Goal: Transaction & Acquisition: Purchase product/service

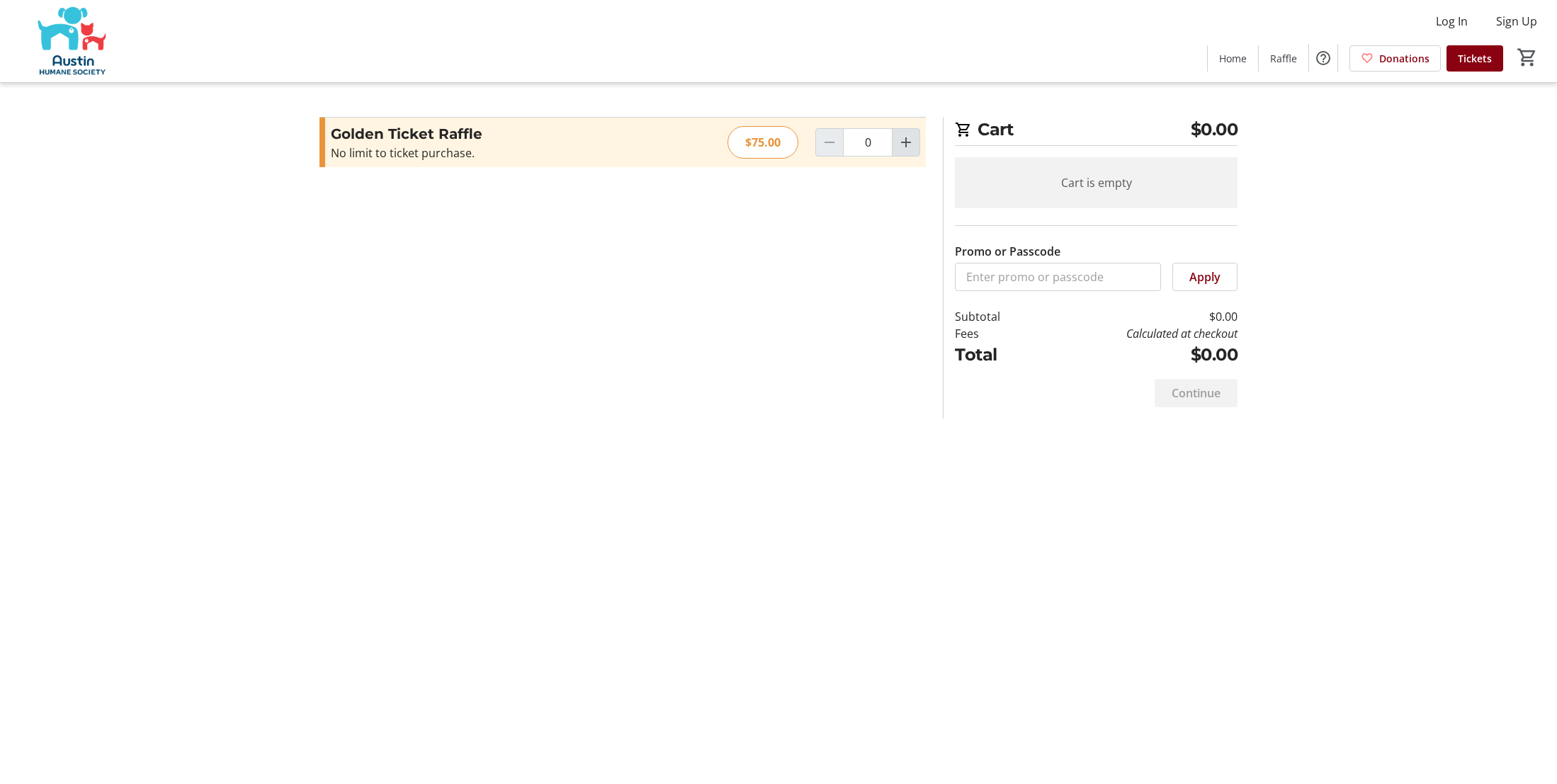
click at [905, 142] on mat-icon "Increment by one" at bounding box center [906, 143] width 17 height 17
type input "1"
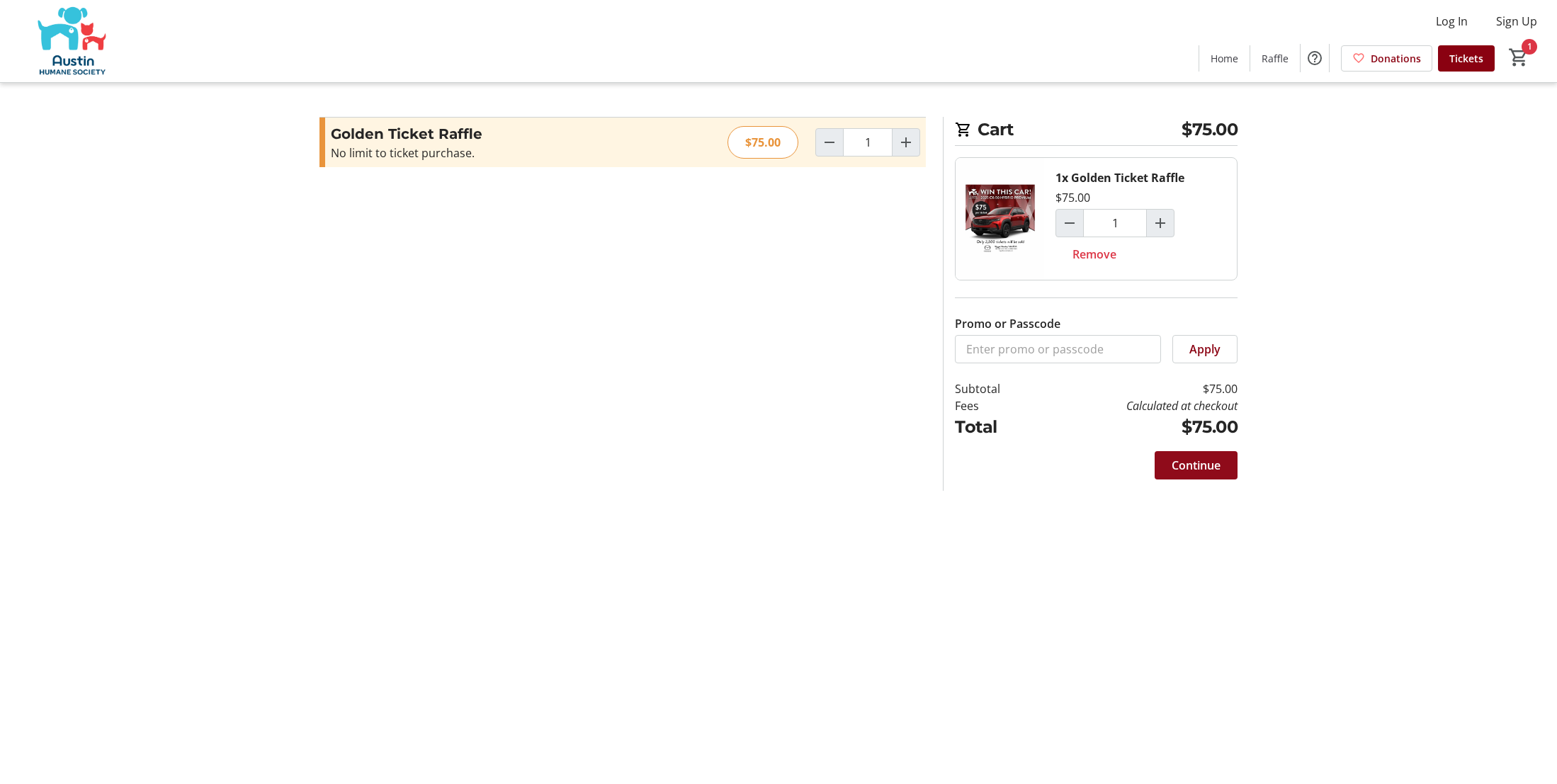
click at [1194, 467] on span "Continue" at bounding box center [1196, 465] width 49 height 17
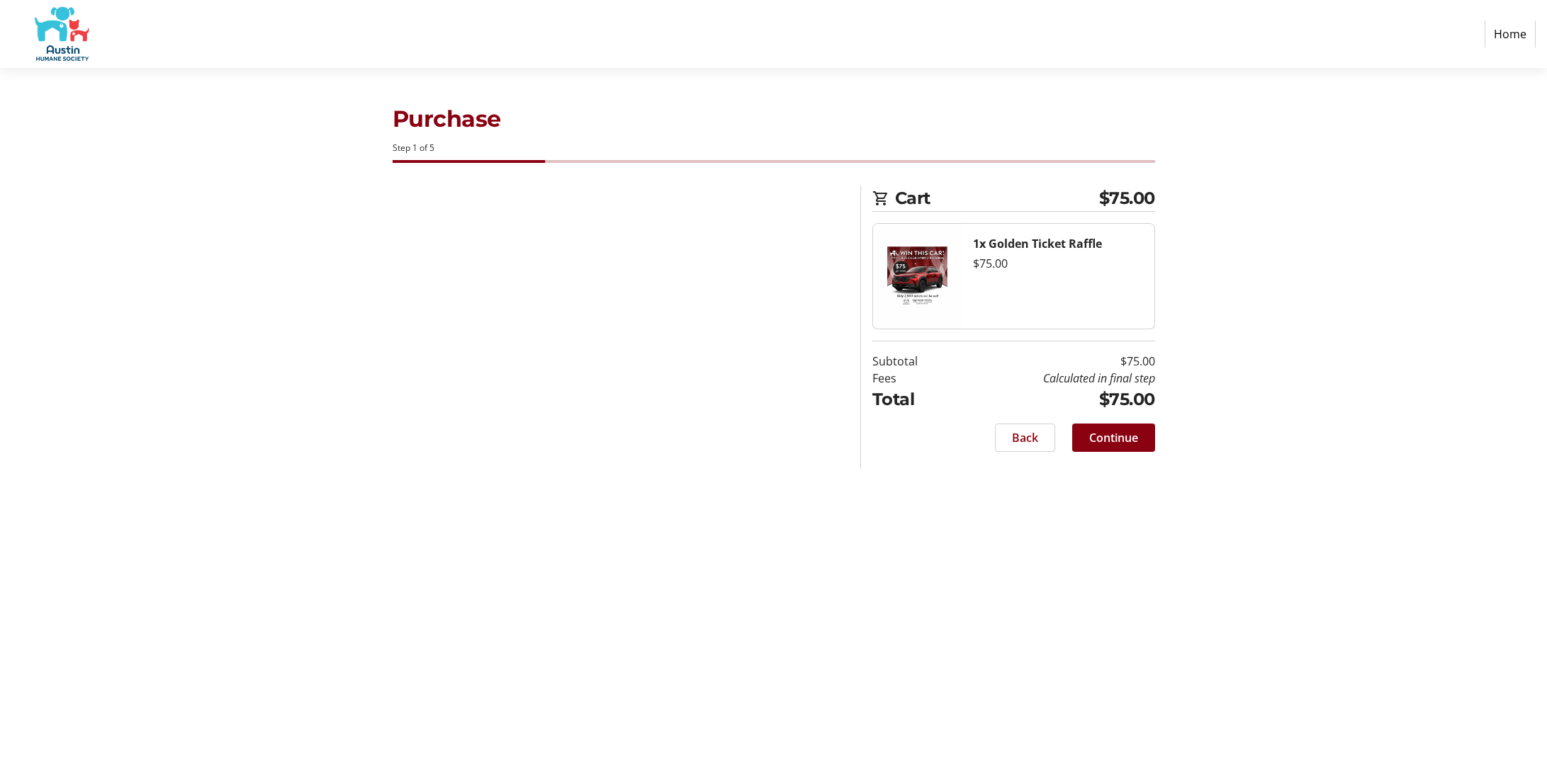
select select "US"
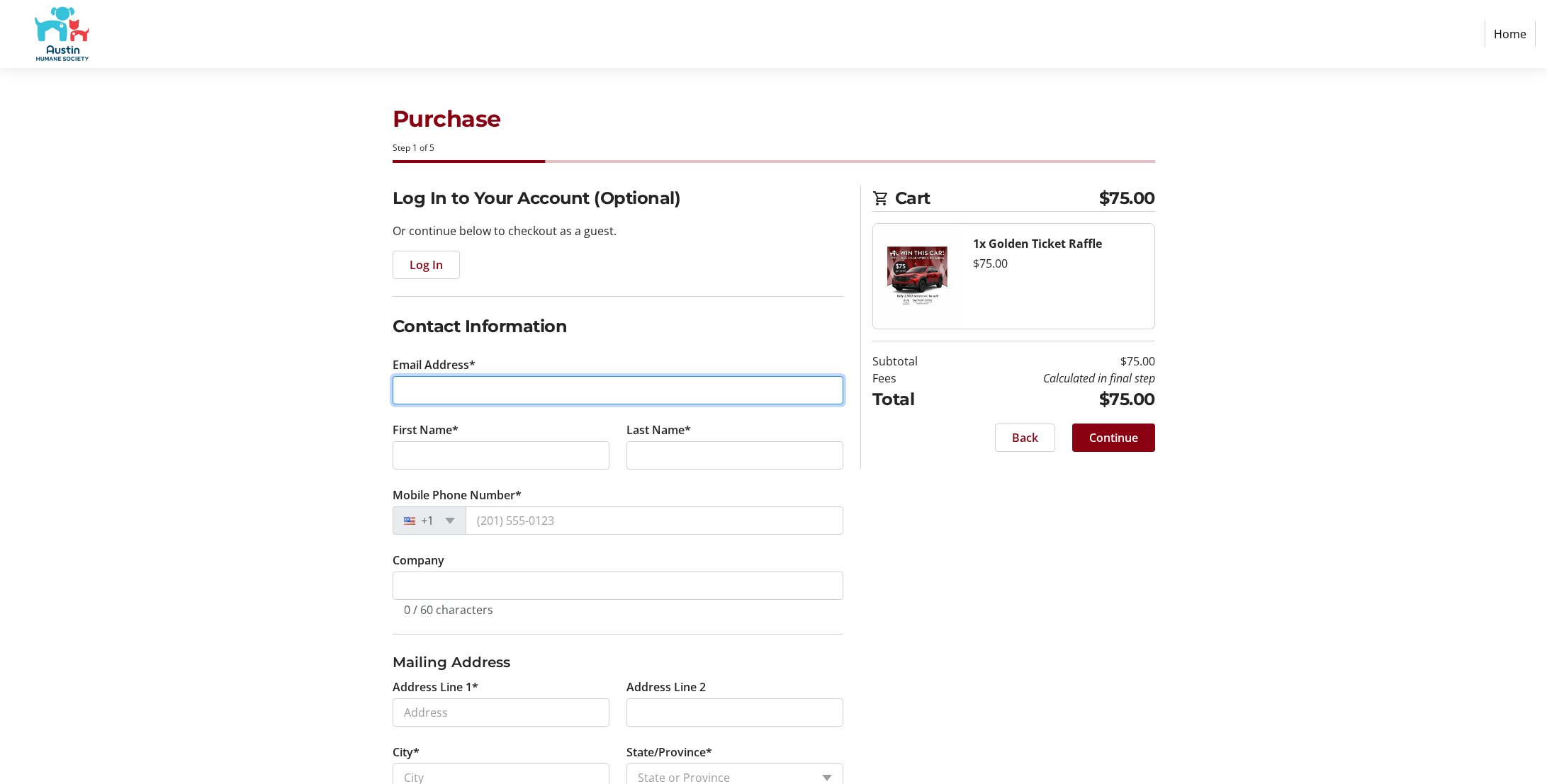
click at [608, 394] on input "Email Address*" at bounding box center [618, 390] width 451 height 29
type input "[EMAIL_ADDRESS][DOMAIN_NAME]"
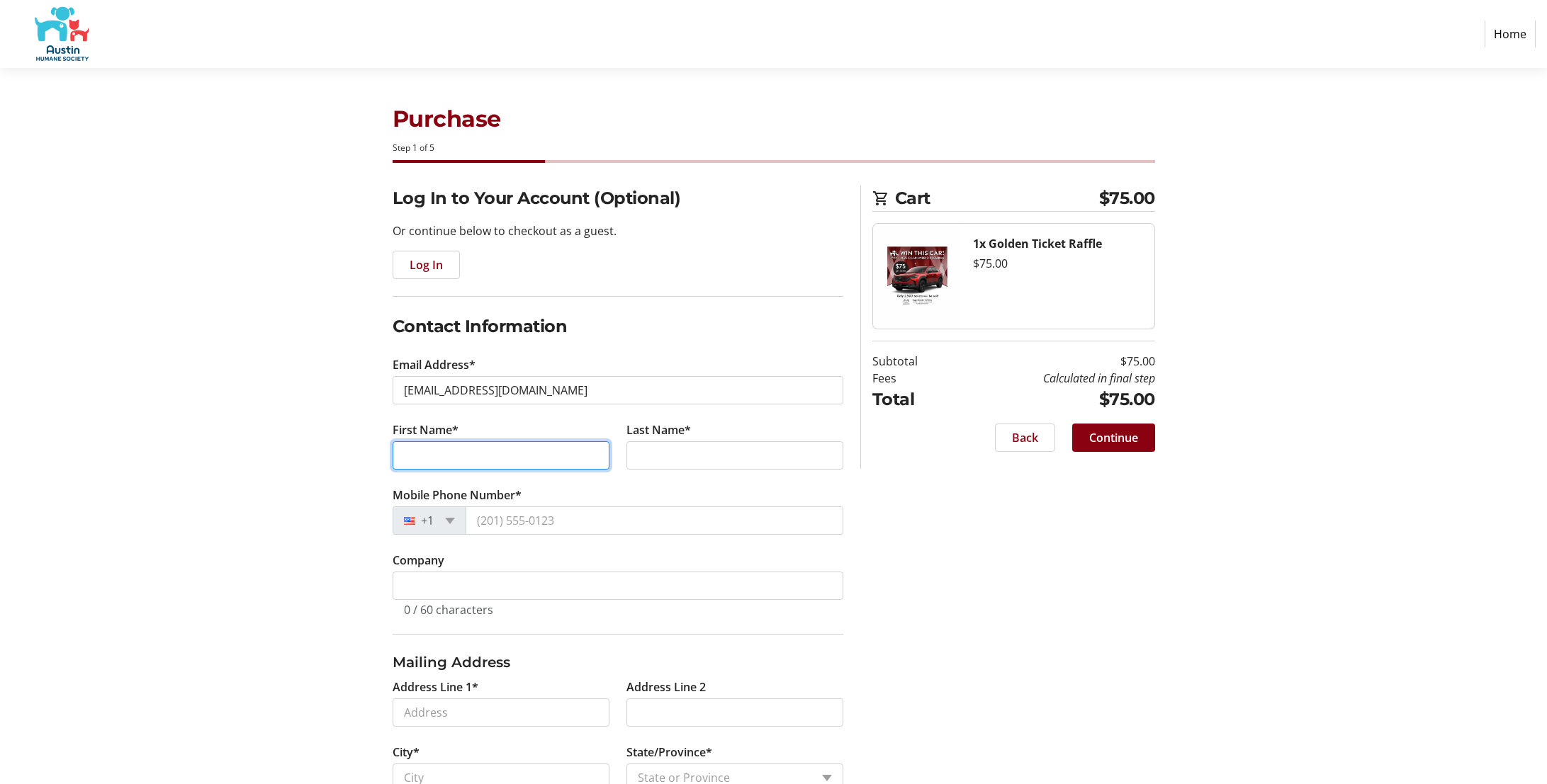
type input "[PERSON_NAME]"
type input "Sellstrom"
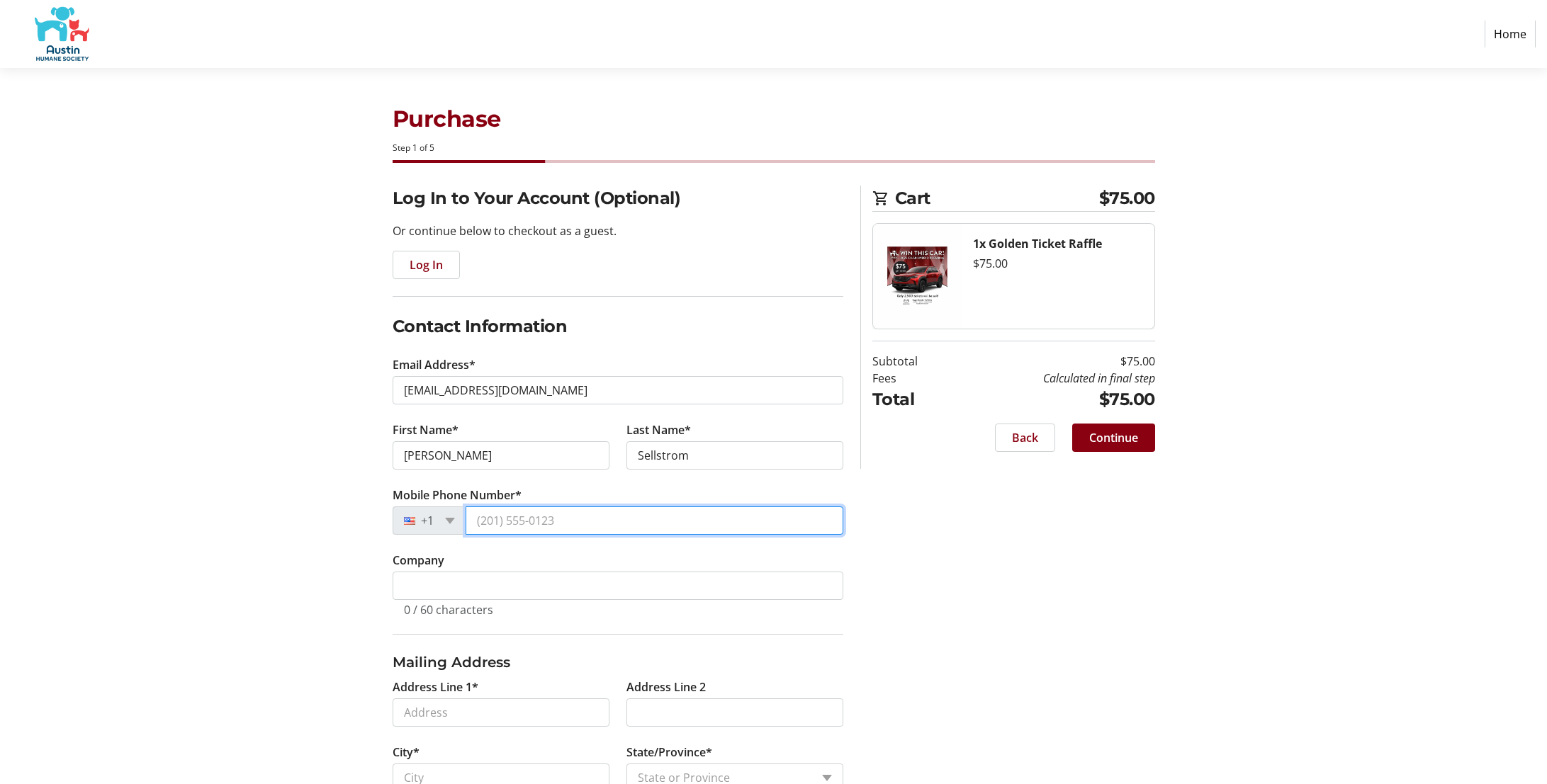
type input "[PHONE_NUMBER]"
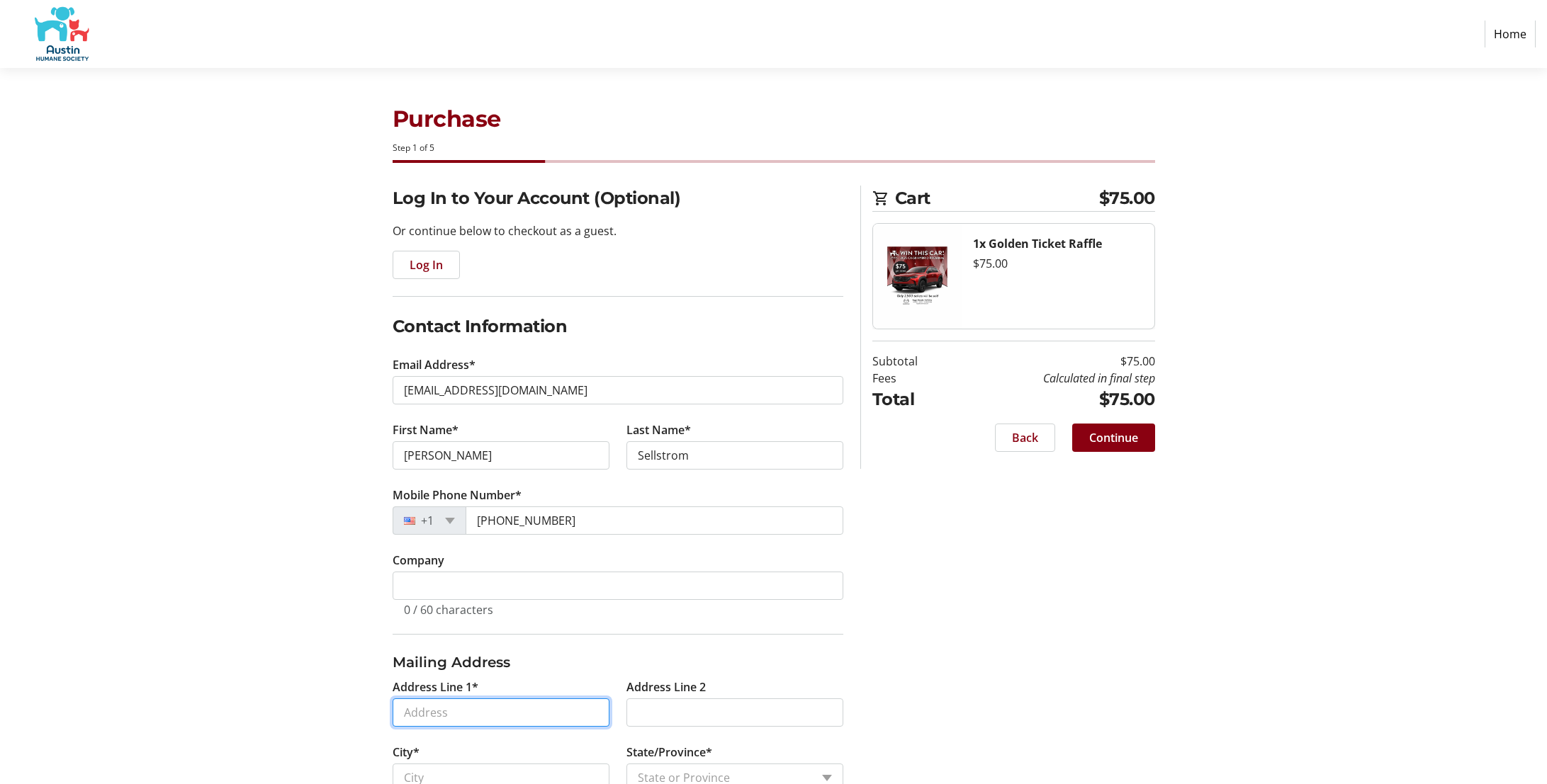
type input "[STREET_ADDRESS][PERSON_NAME]"
type input "Austin"
select select "[GEOGRAPHIC_DATA]"
type input "78704"
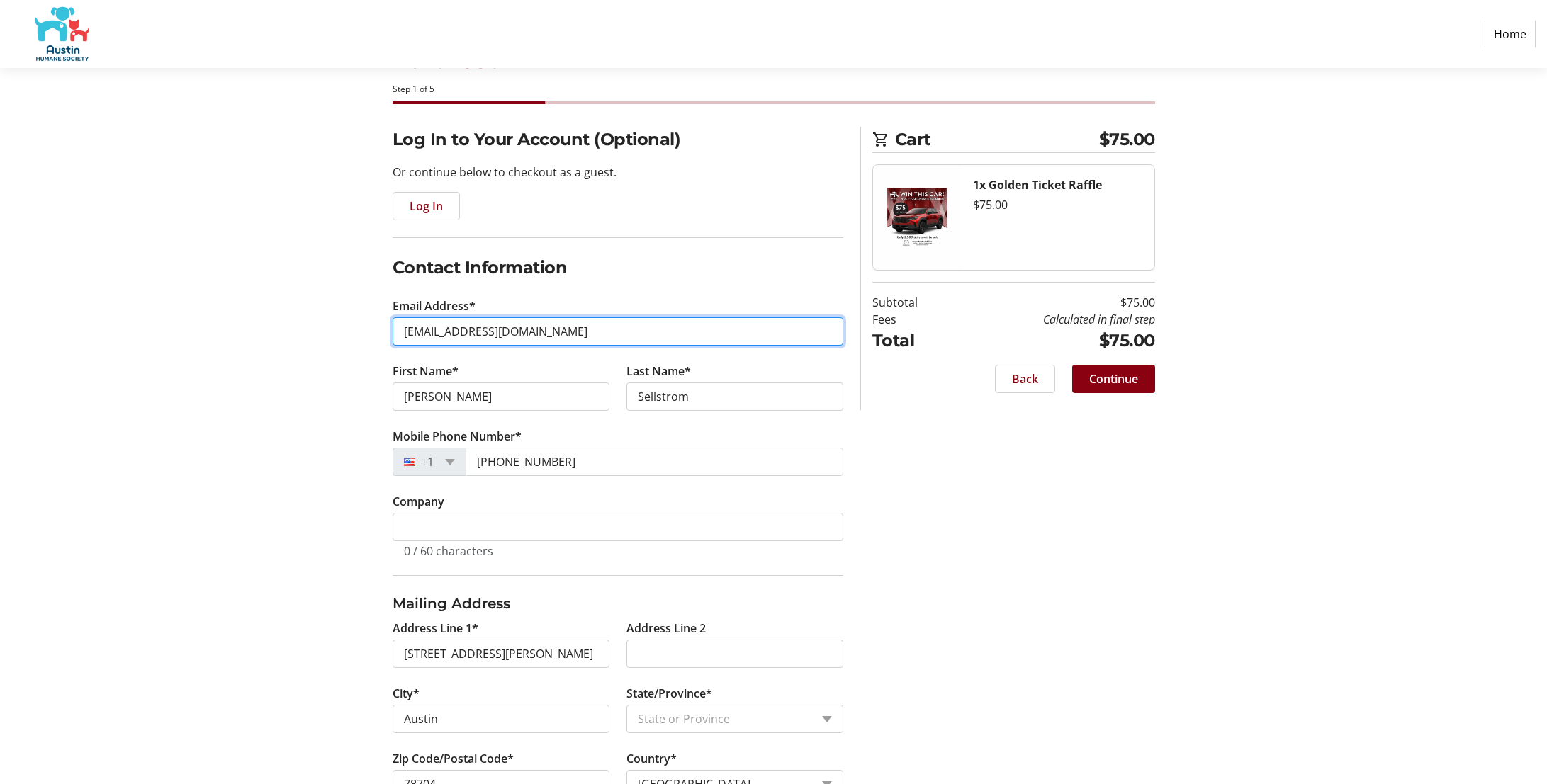
scroll to position [107, 0]
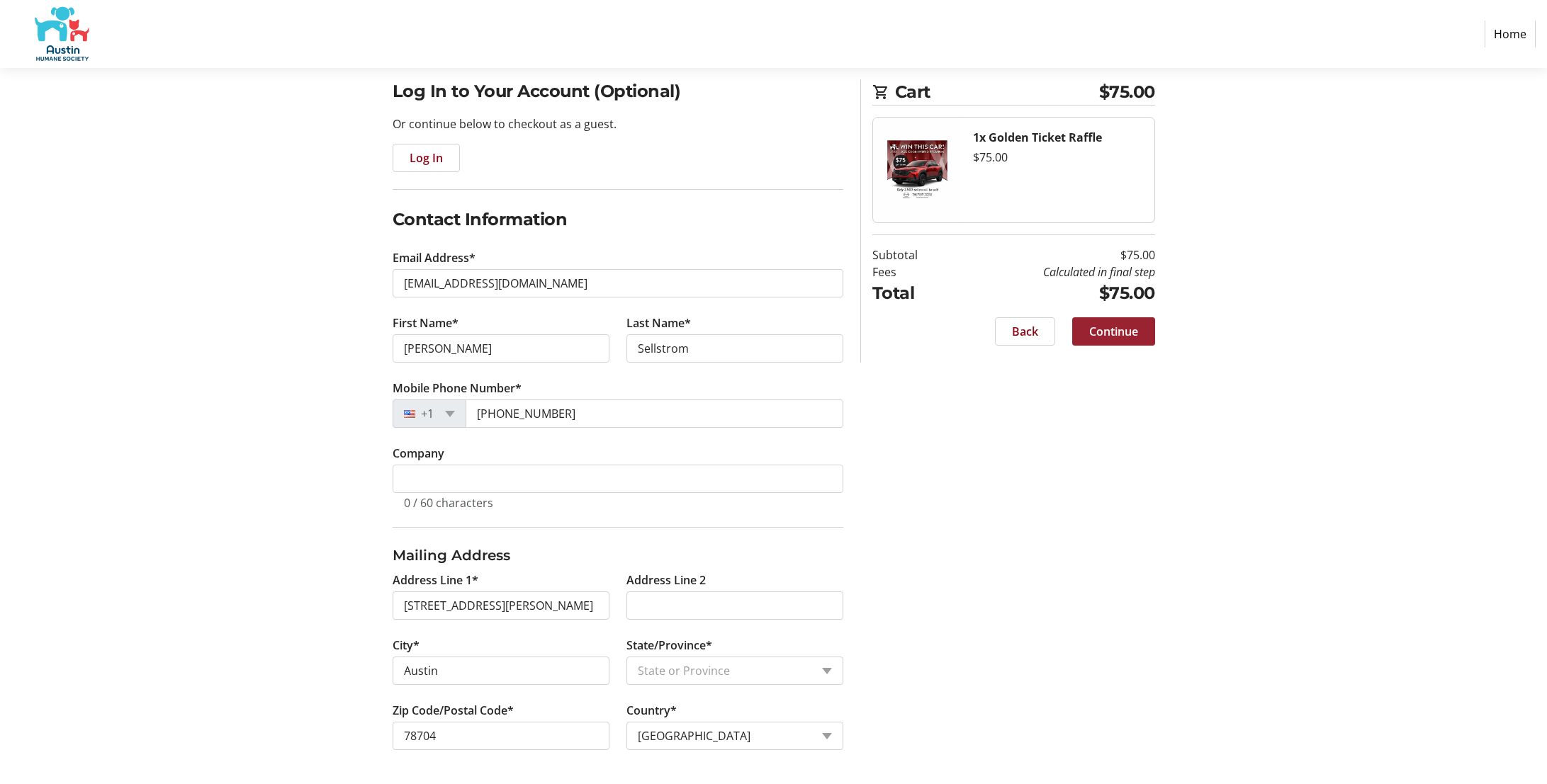
click at [1117, 331] on span "Continue" at bounding box center [1114, 332] width 49 height 17
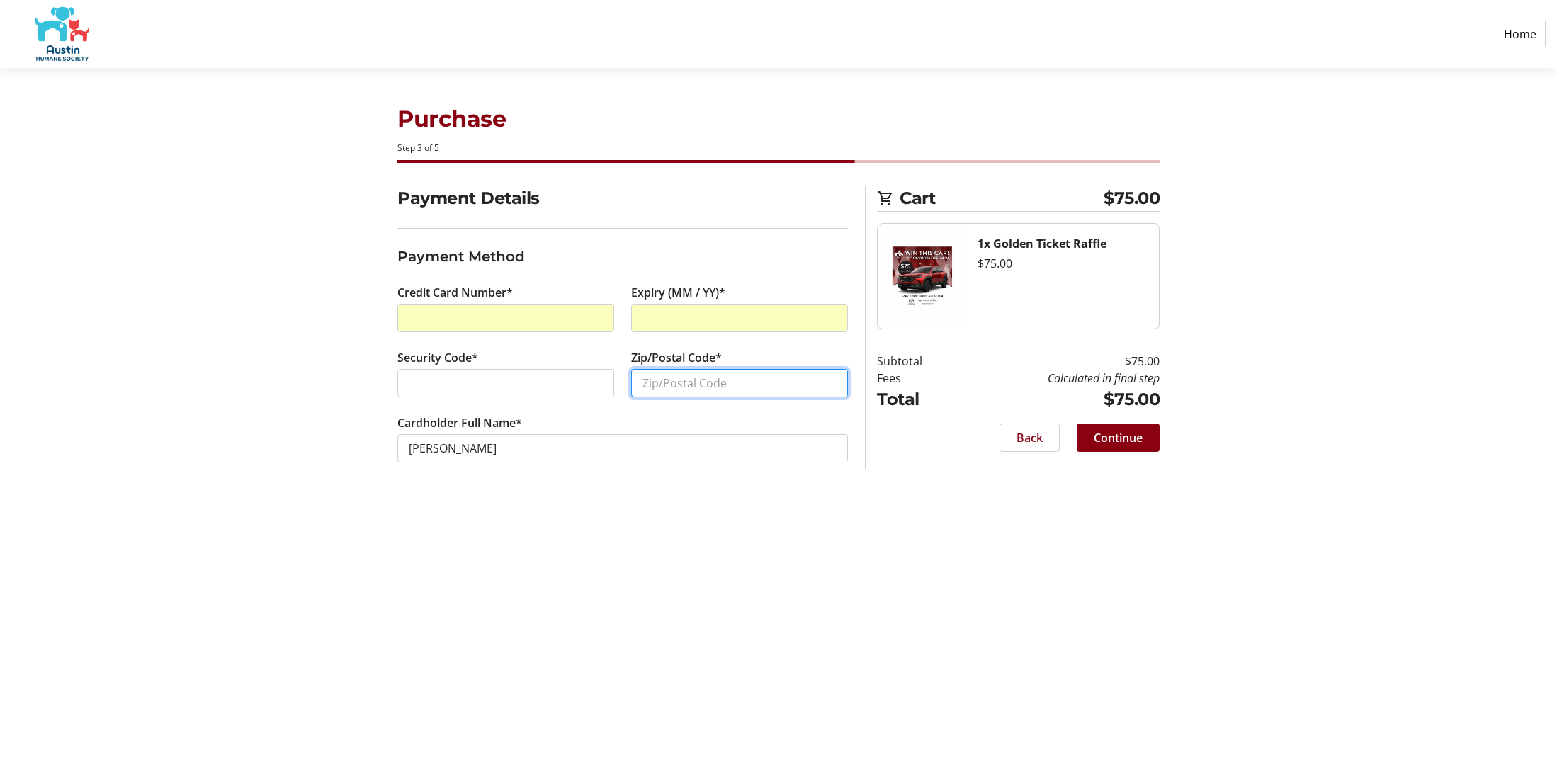
click at [744, 384] on input "Zip/Postal Code*" at bounding box center [739, 383] width 217 height 29
type input "78704"
click at [1133, 440] on span "Continue" at bounding box center [1118, 437] width 49 height 17
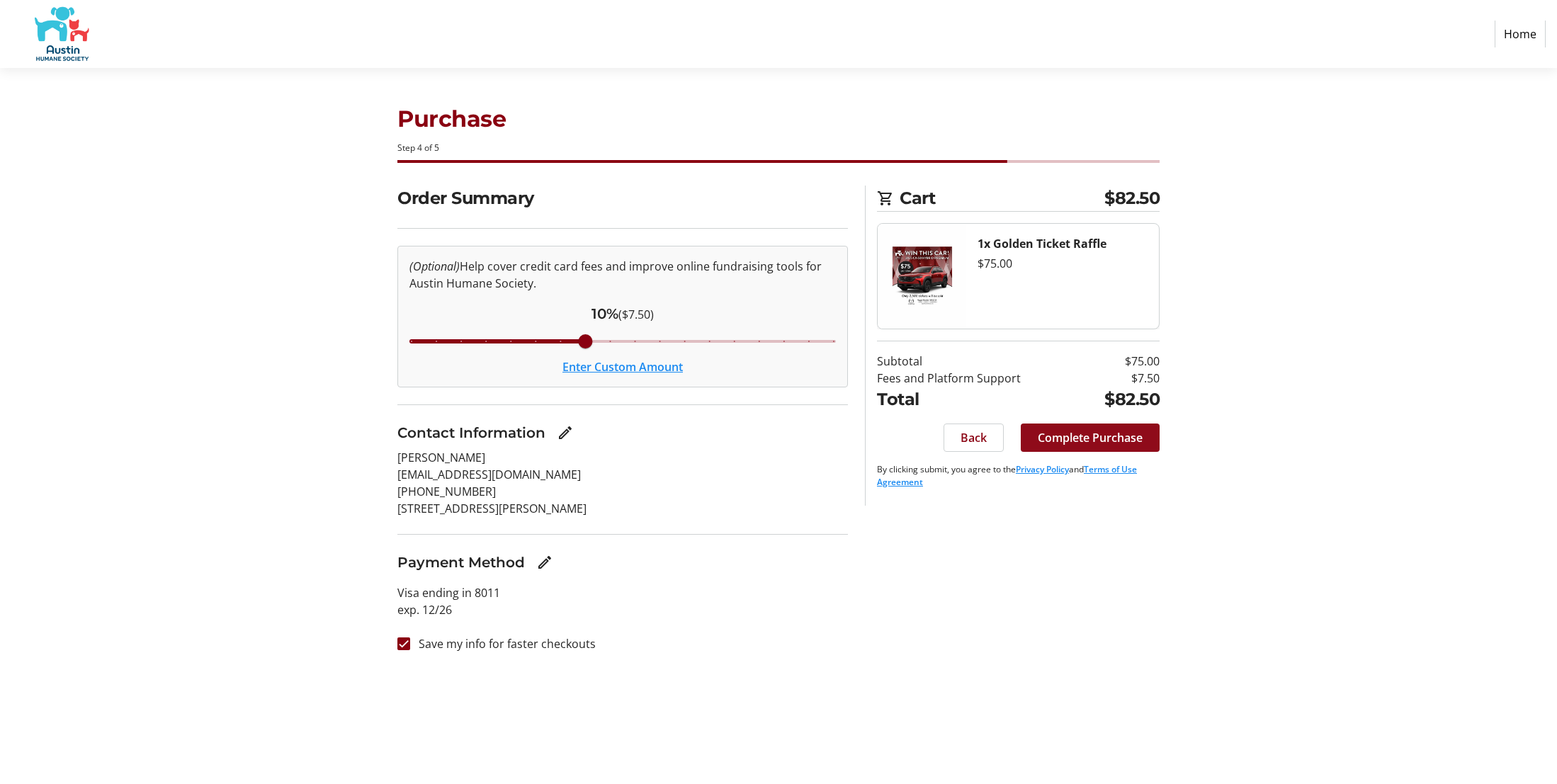
click at [1078, 439] on span "Complete Purchase" at bounding box center [1090, 437] width 105 height 17
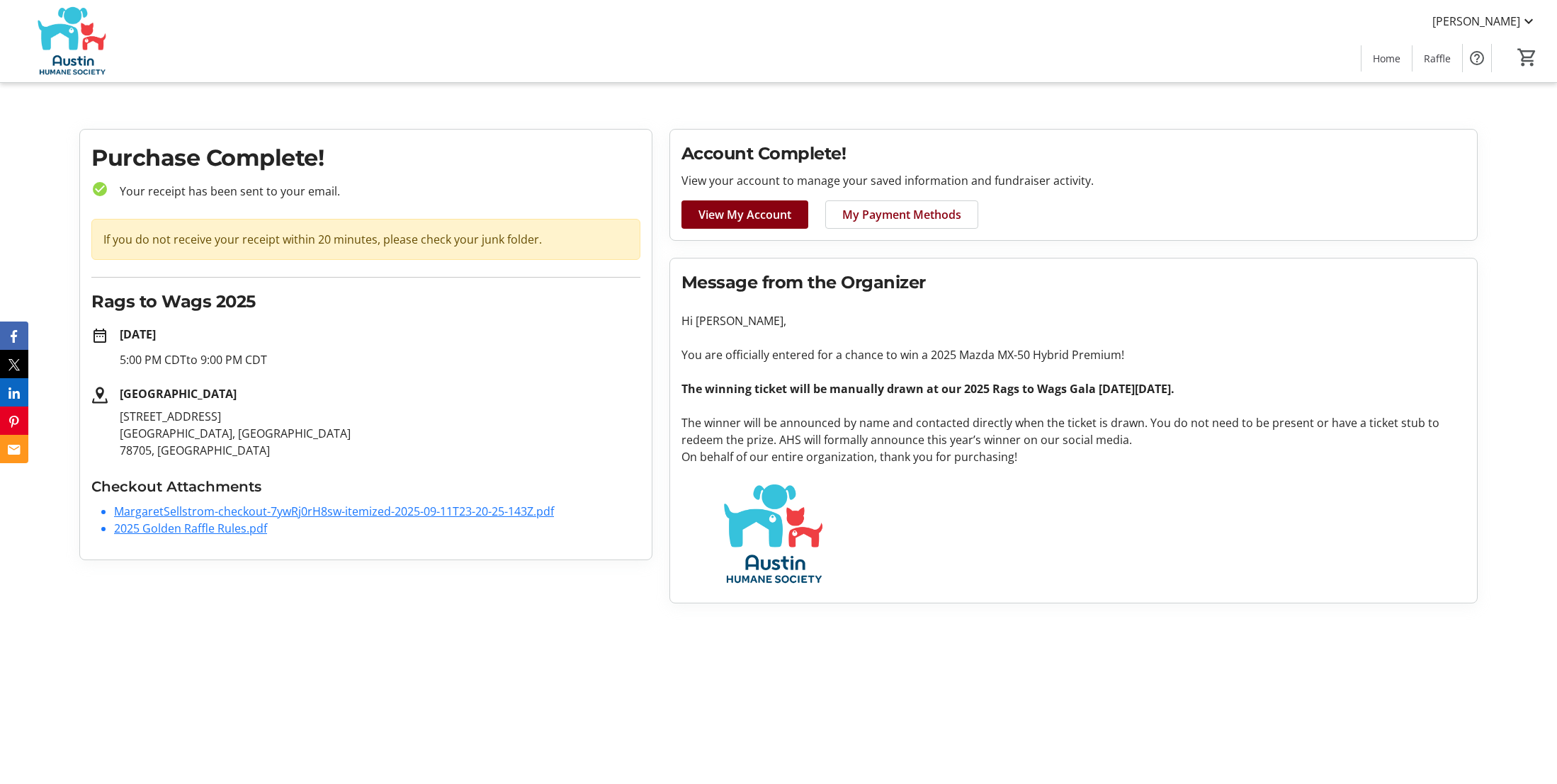
click at [63, 30] on img at bounding box center [72, 42] width 127 height 71
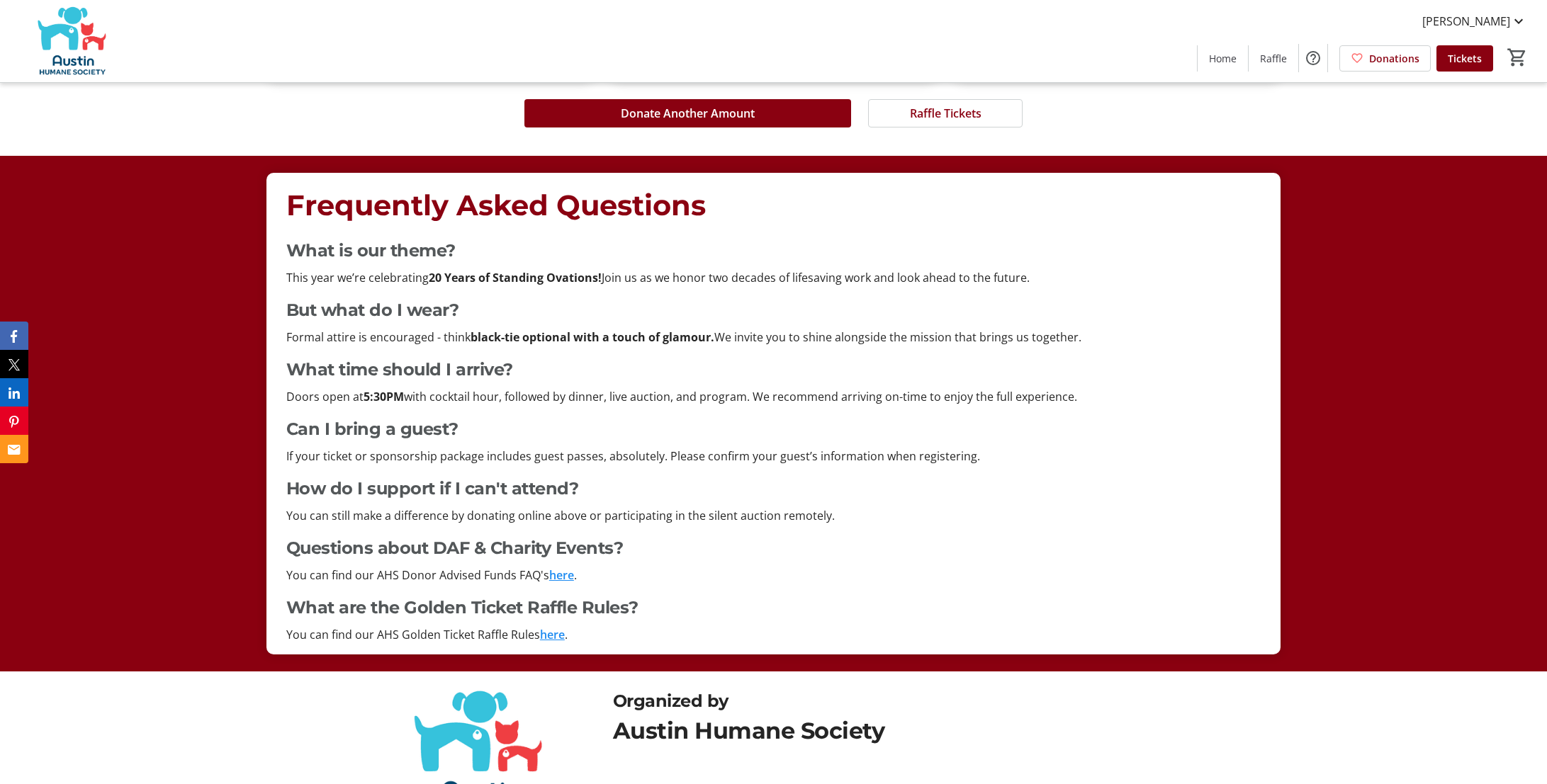
scroll to position [3230, 0]
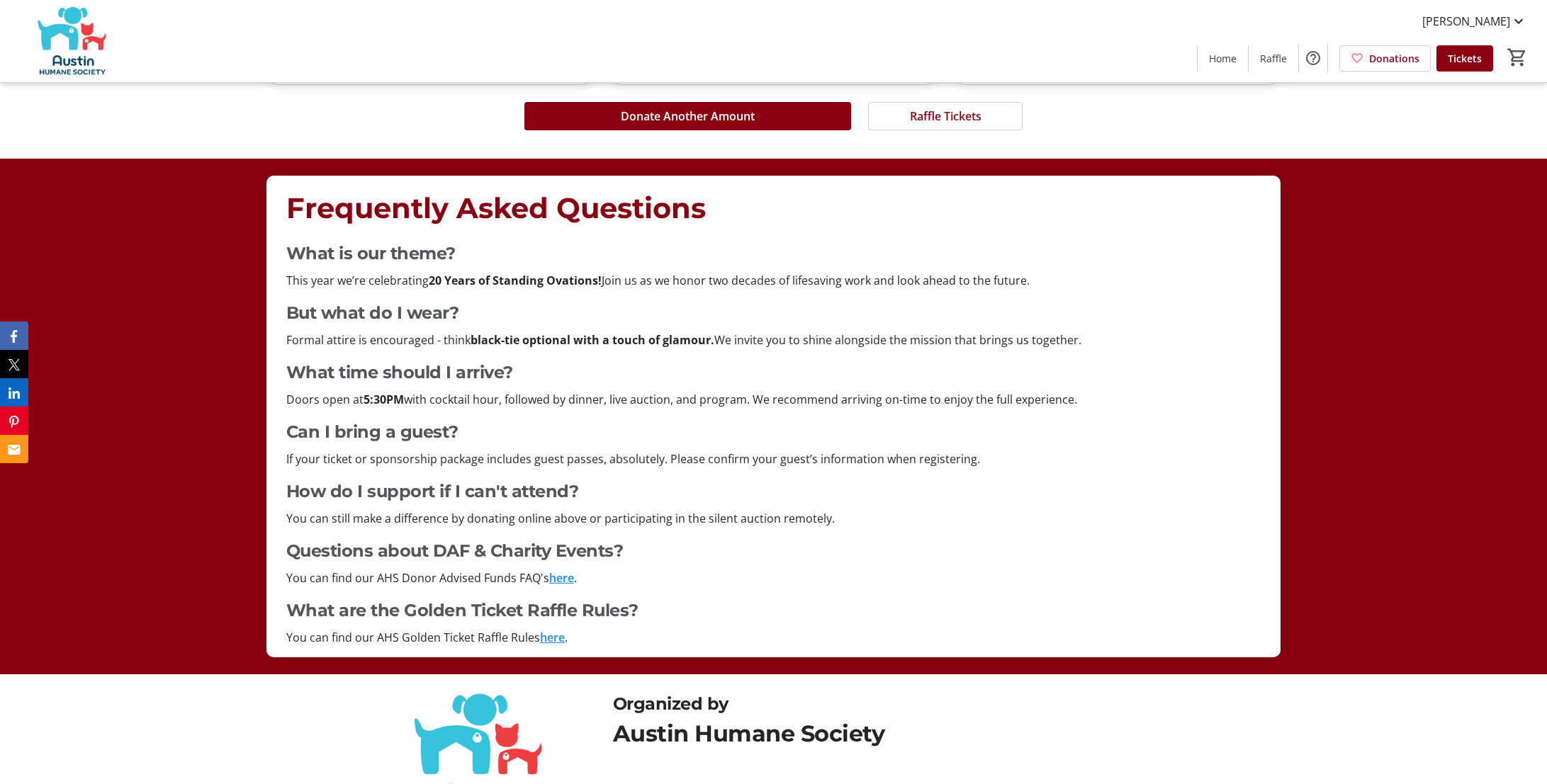
click at [551, 637] on link "here" at bounding box center [552, 638] width 25 height 16
